Goal: Find specific page/section: Find specific page/section

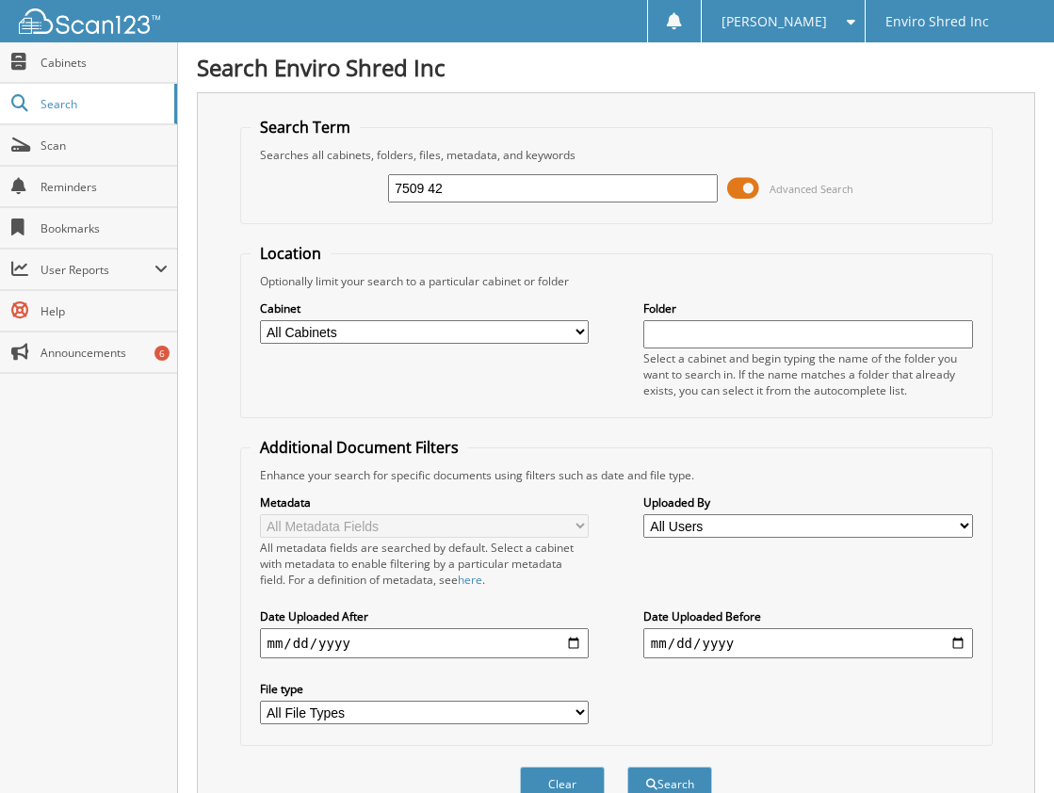
click at [466, 190] on input "7509 42" at bounding box center [553, 188] width 330 height 28
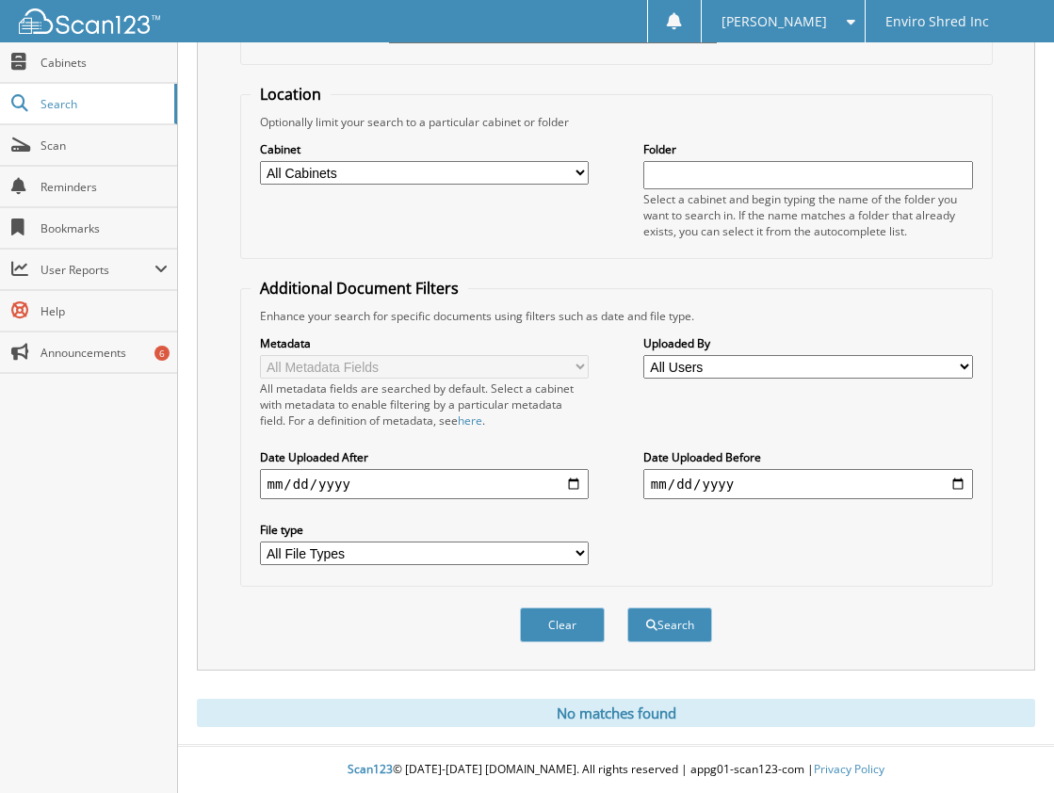
scroll to position [160, 0]
click at [661, 624] on button "Search" at bounding box center [670, 625] width 85 height 35
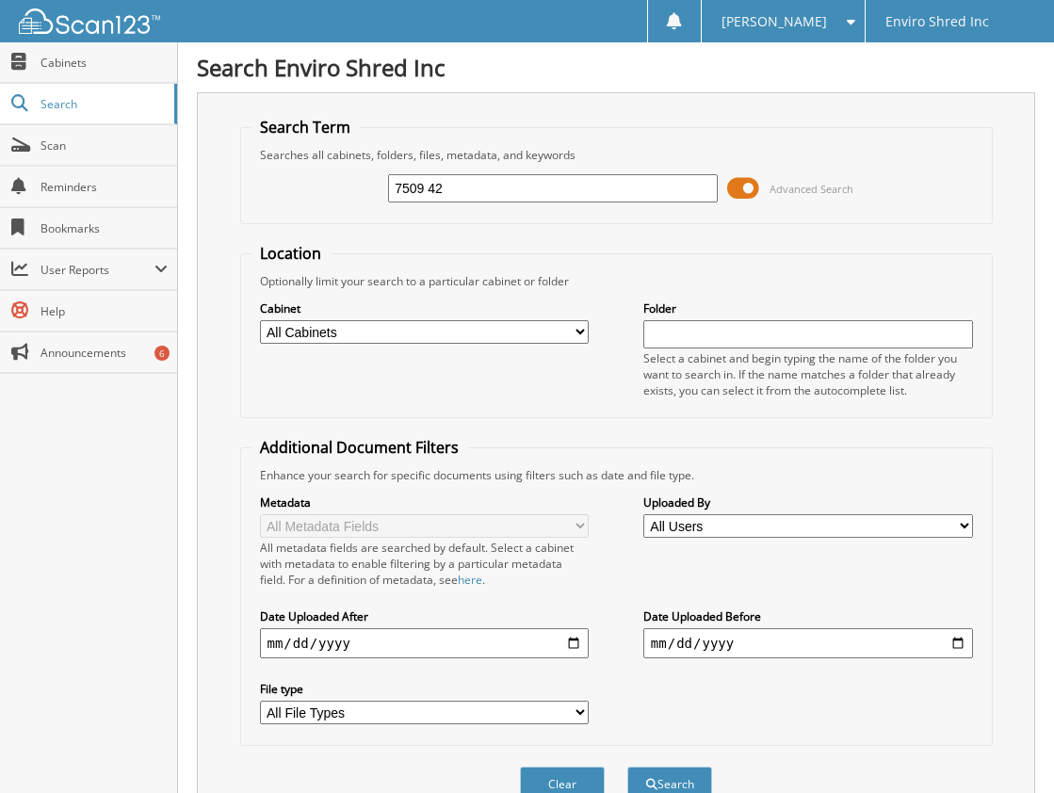
drag, startPoint x: 511, startPoint y: 184, endPoint x: 351, endPoint y: 186, distance: 160.2
click at [351, 186] on div "7509 42 Advanced Search" at bounding box center [617, 188] width 732 height 51
type input "horizon drilling"
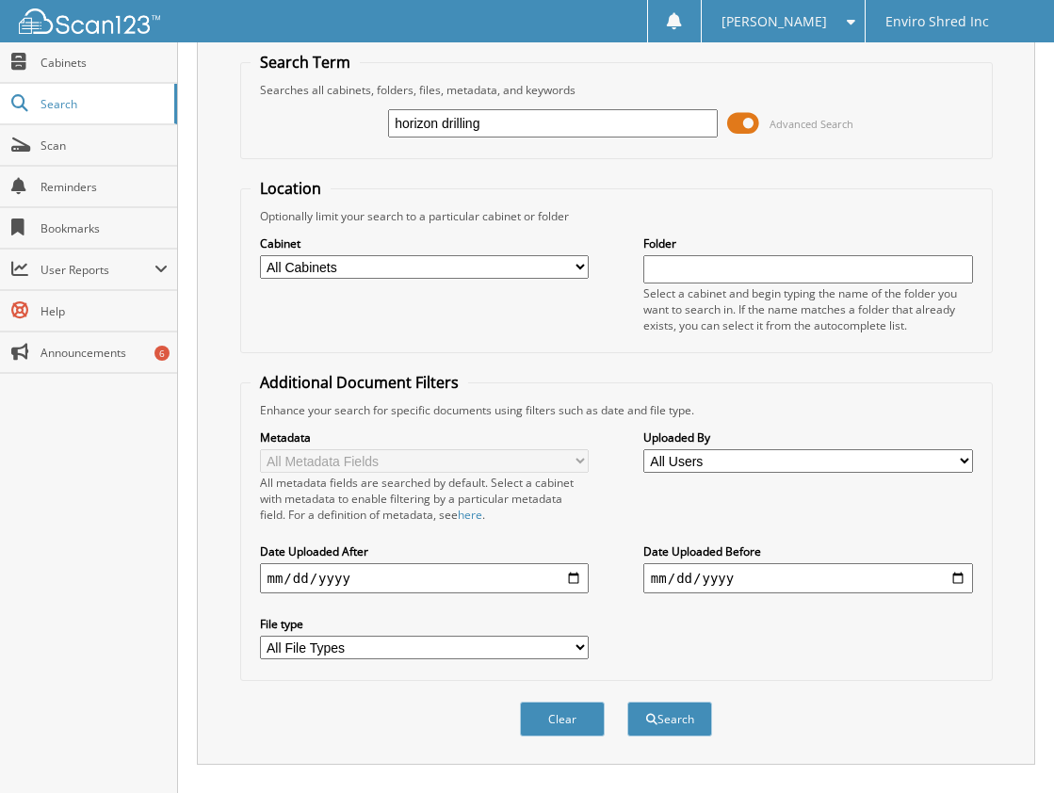
scroll to position [160, 0]
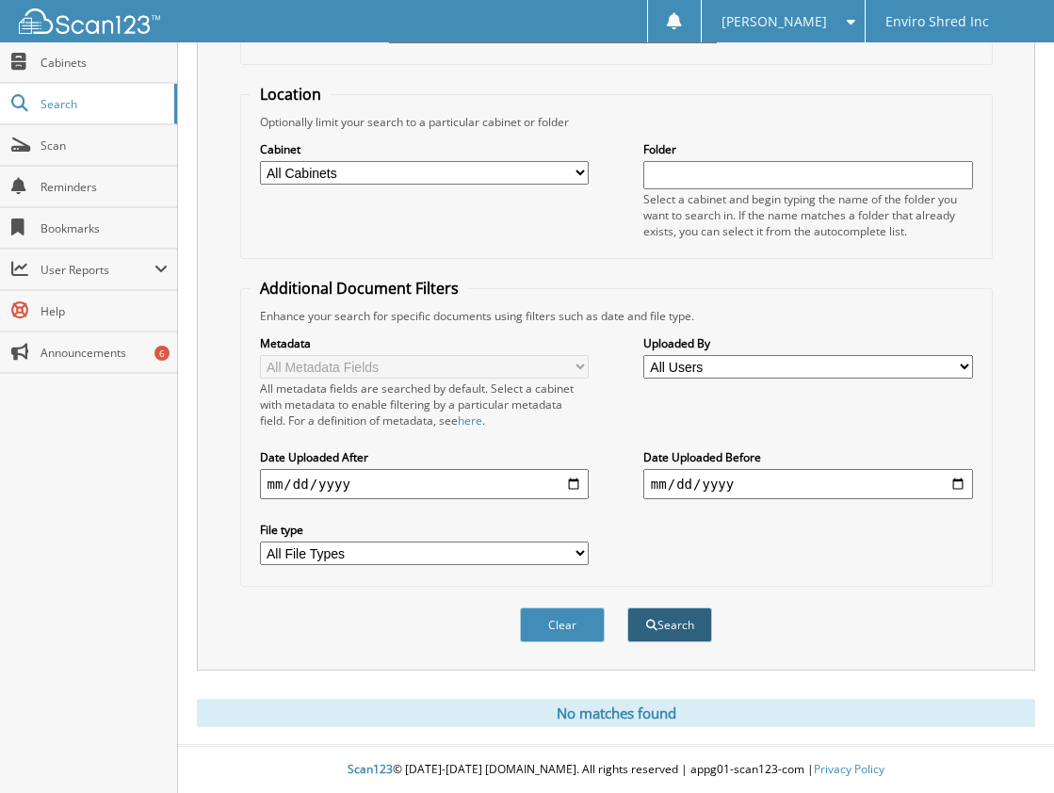
click at [691, 617] on button "Search" at bounding box center [670, 625] width 85 height 35
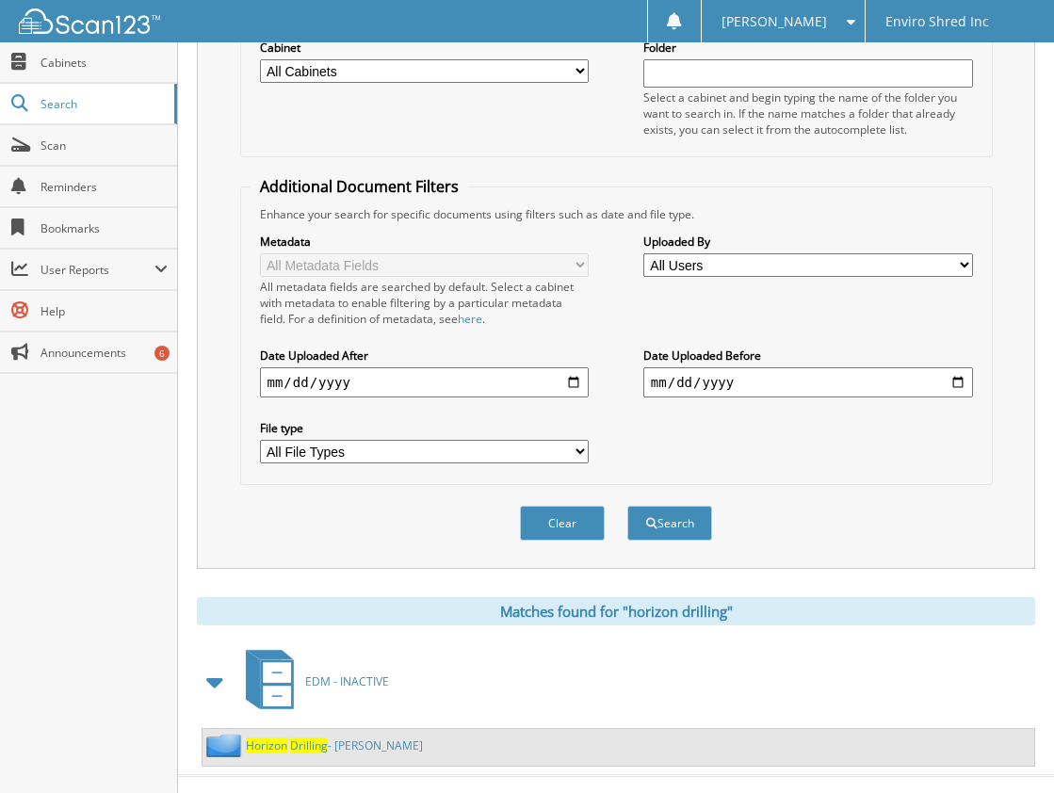
scroll to position [283, 0]
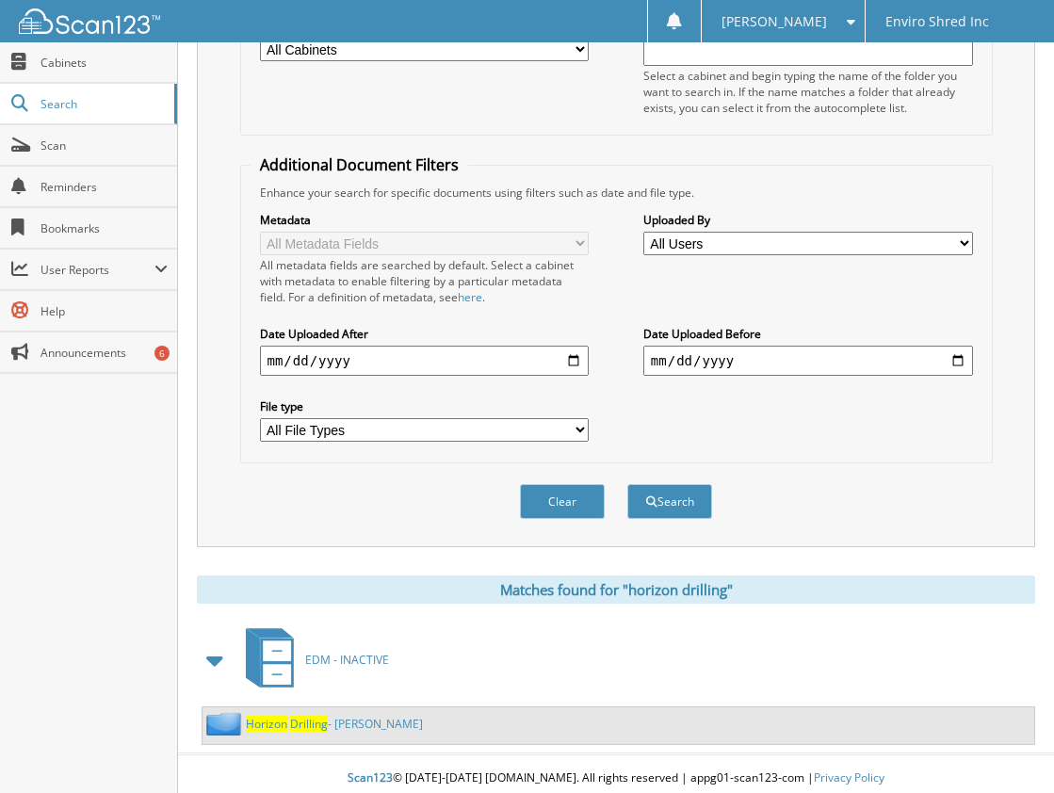
click at [330, 723] on link "Horizon Drilling - [PERSON_NAME]" at bounding box center [334, 724] width 177 height 16
